Goal: Find specific page/section: Find specific page/section

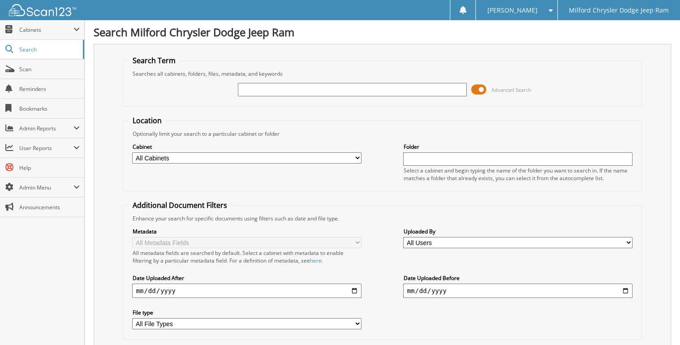
click at [319, 93] on input "text" at bounding box center [352, 89] width 229 height 13
type input "232216"
click at [319, 93] on input "232216" at bounding box center [352, 89] width 229 height 13
type input "232217"
